Goal: Check status: Check status

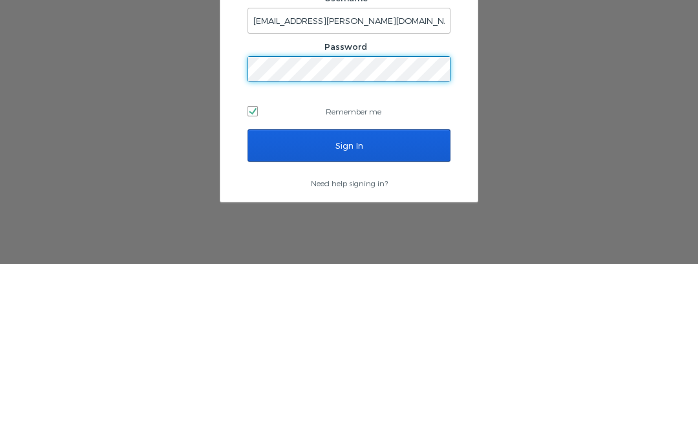
scroll to position [54, 0]
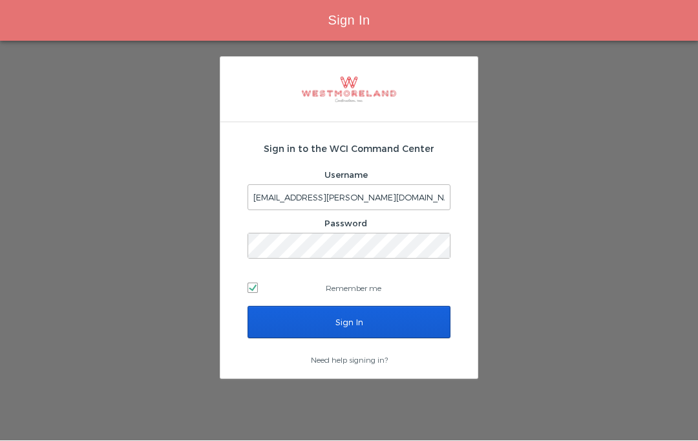
click at [389, 306] on input "Sign In" at bounding box center [349, 322] width 203 height 32
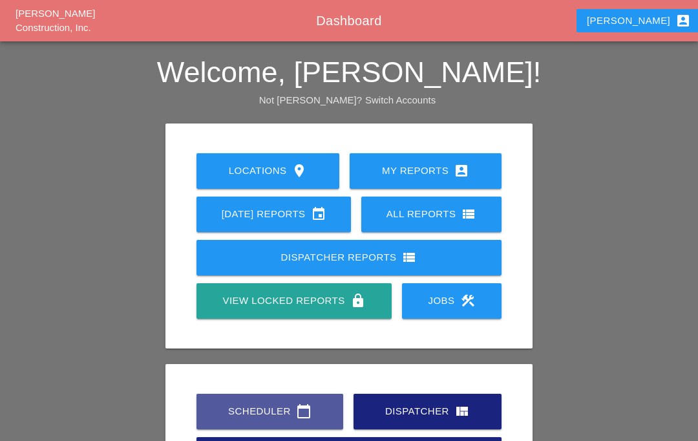
click at [296, 414] on icon "calendar_today" at bounding box center [304, 411] width 16 height 16
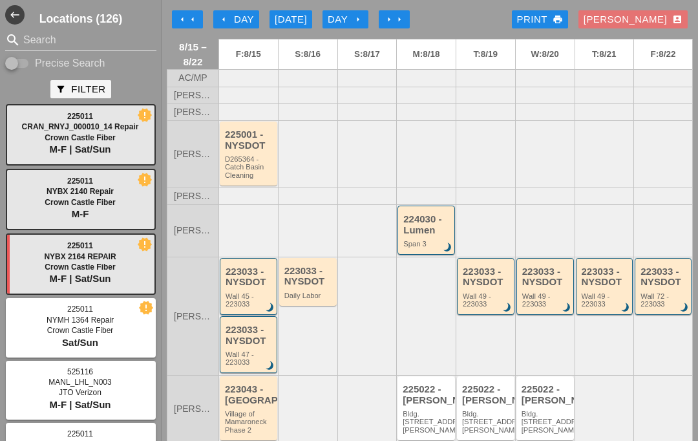
click at [243, 12] on button "arrow_left Day" at bounding box center [236, 19] width 46 height 18
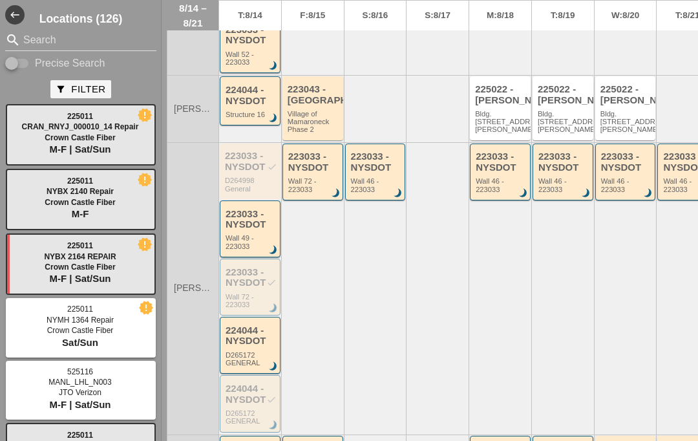
scroll to position [355, 0]
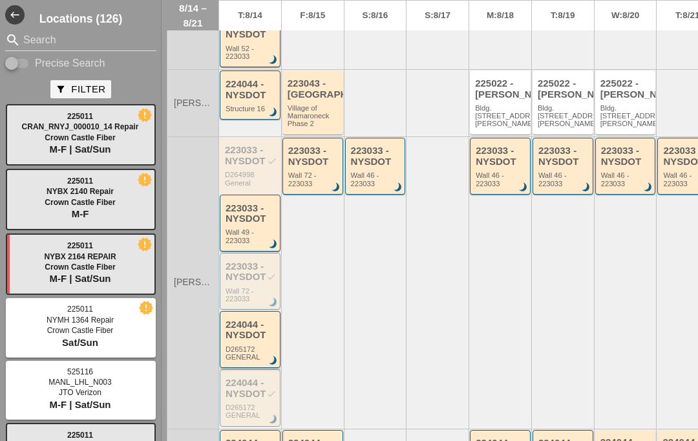
click at [264, 343] on div "224044 - NYSDOT D265172 GENERAL brightness_3" at bounding box center [251, 339] width 51 height 41
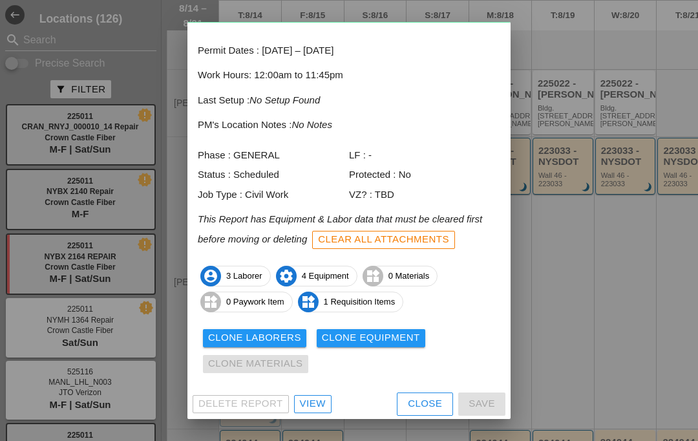
scroll to position [52, 0]
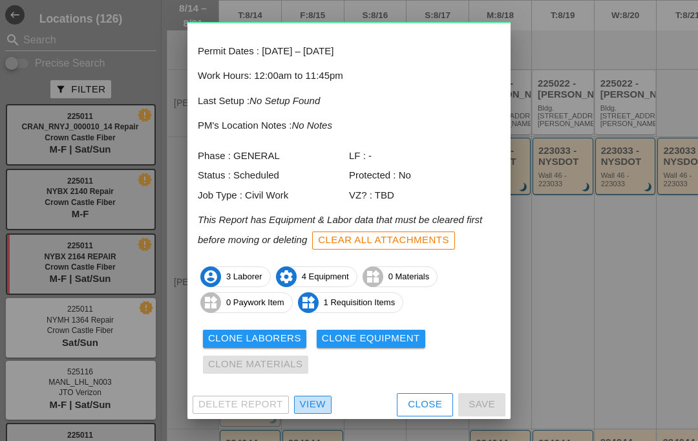
click at [312, 402] on div "View" at bounding box center [313, 404] width 26 height 15
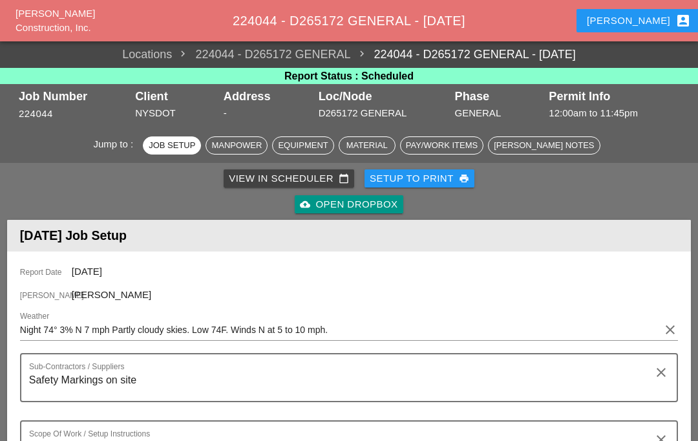
click at [367, 202] on div "cloud_upload Open Dropbox" at bounding box center [349, 204] width 98 height 15
